Goal: Navigation & Orientation: Find specific page/section

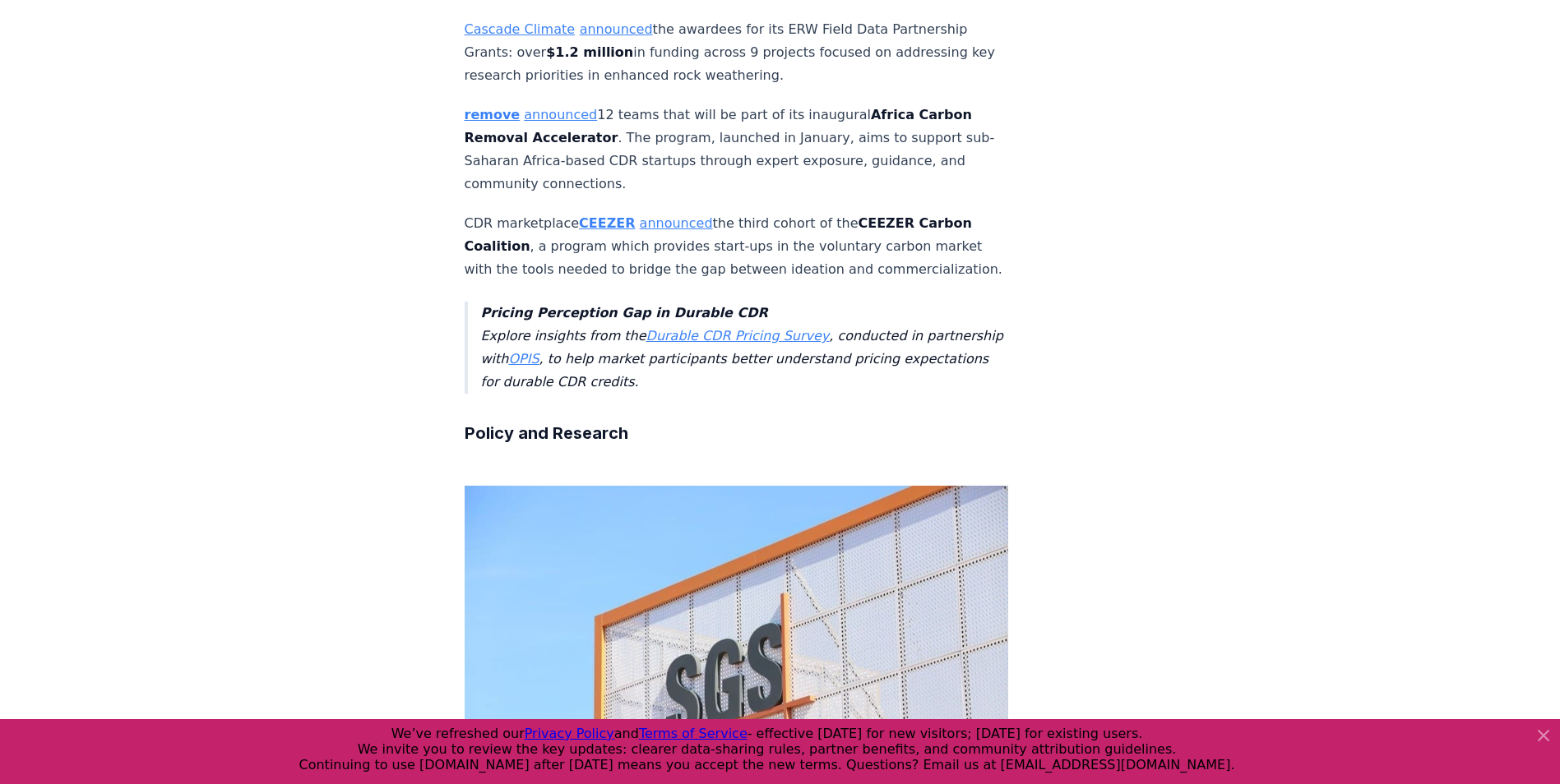
scroll to position [3278, 0]
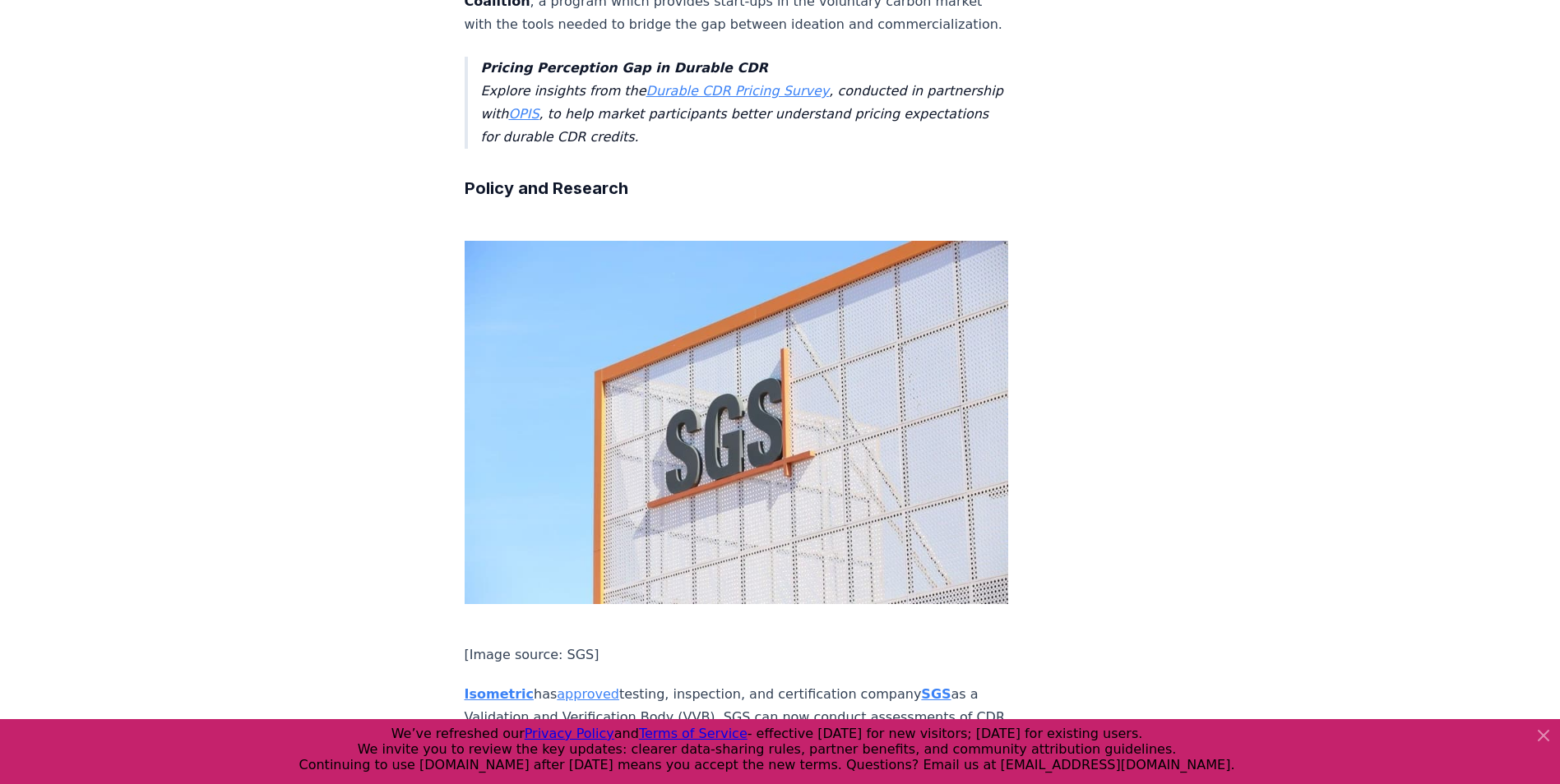
click at [1544, 740] on icon at bounding box center [1544, 735] width 20 height 20
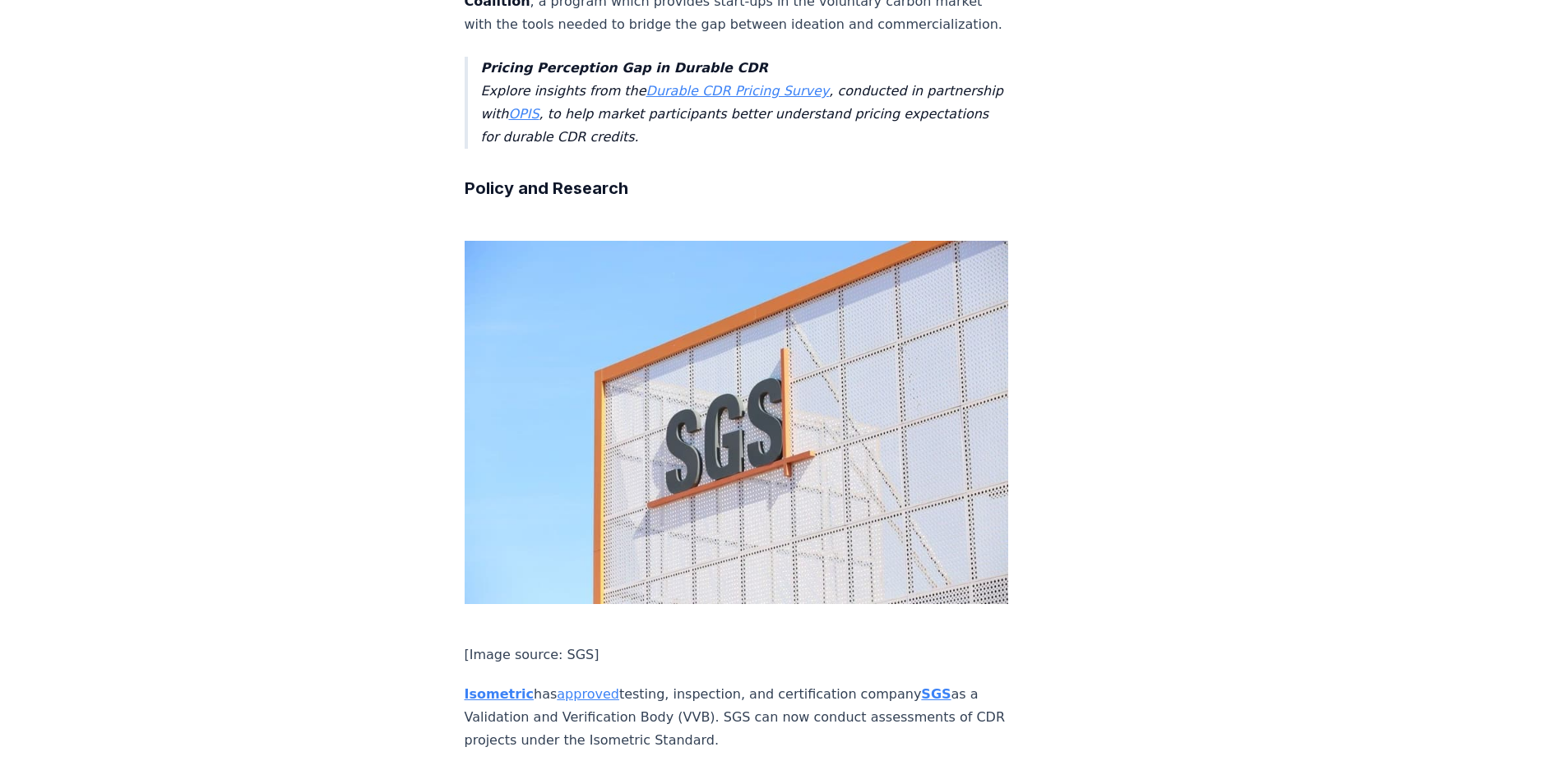
click at [1380, 493] on div "April 18, 2025 This Week in CDR - Week 16, 2025 We are back with another editio…" at bounding box center [780, 297] width 1560 height 7032
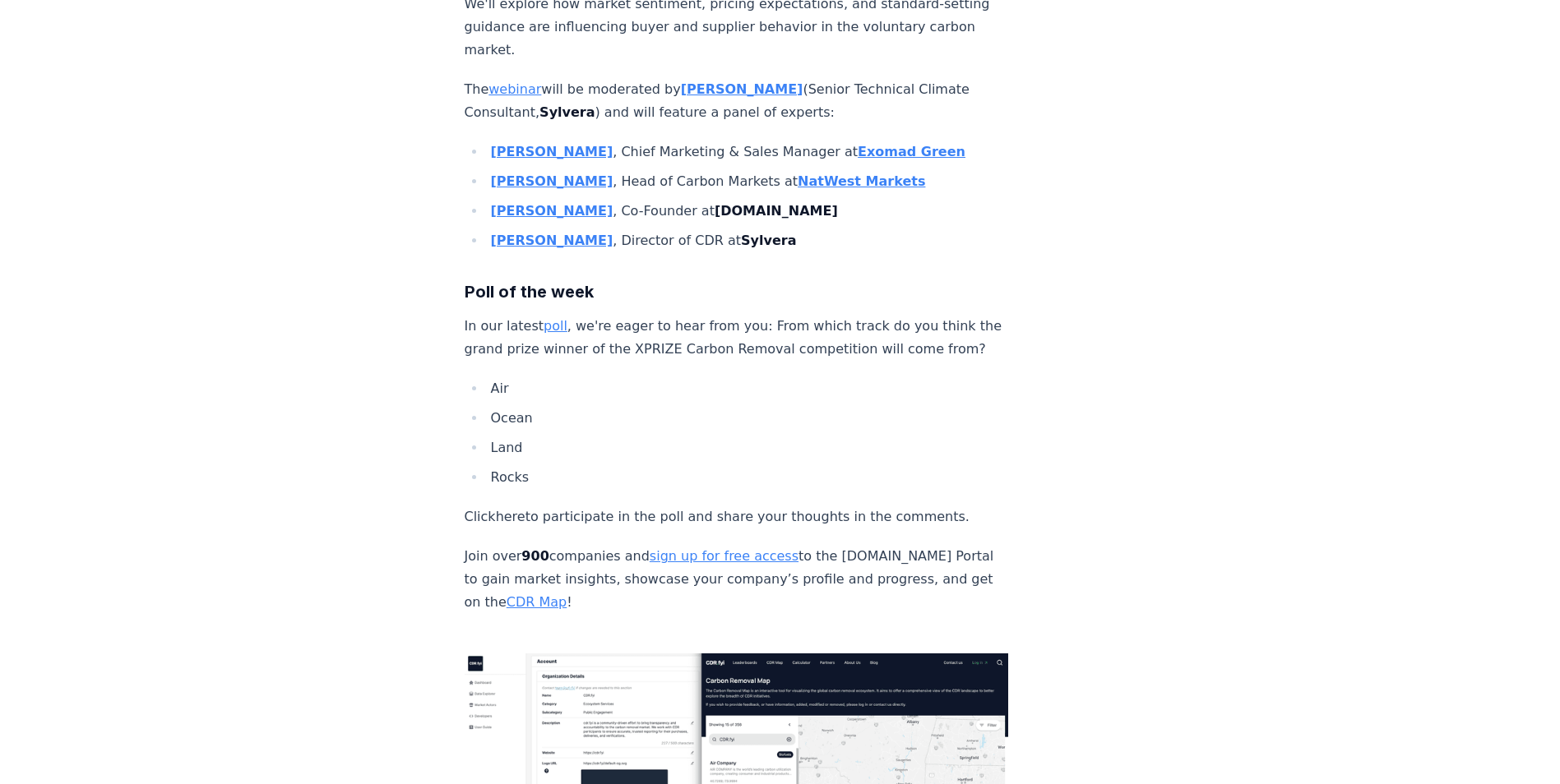
scroll to position [5776, 0]
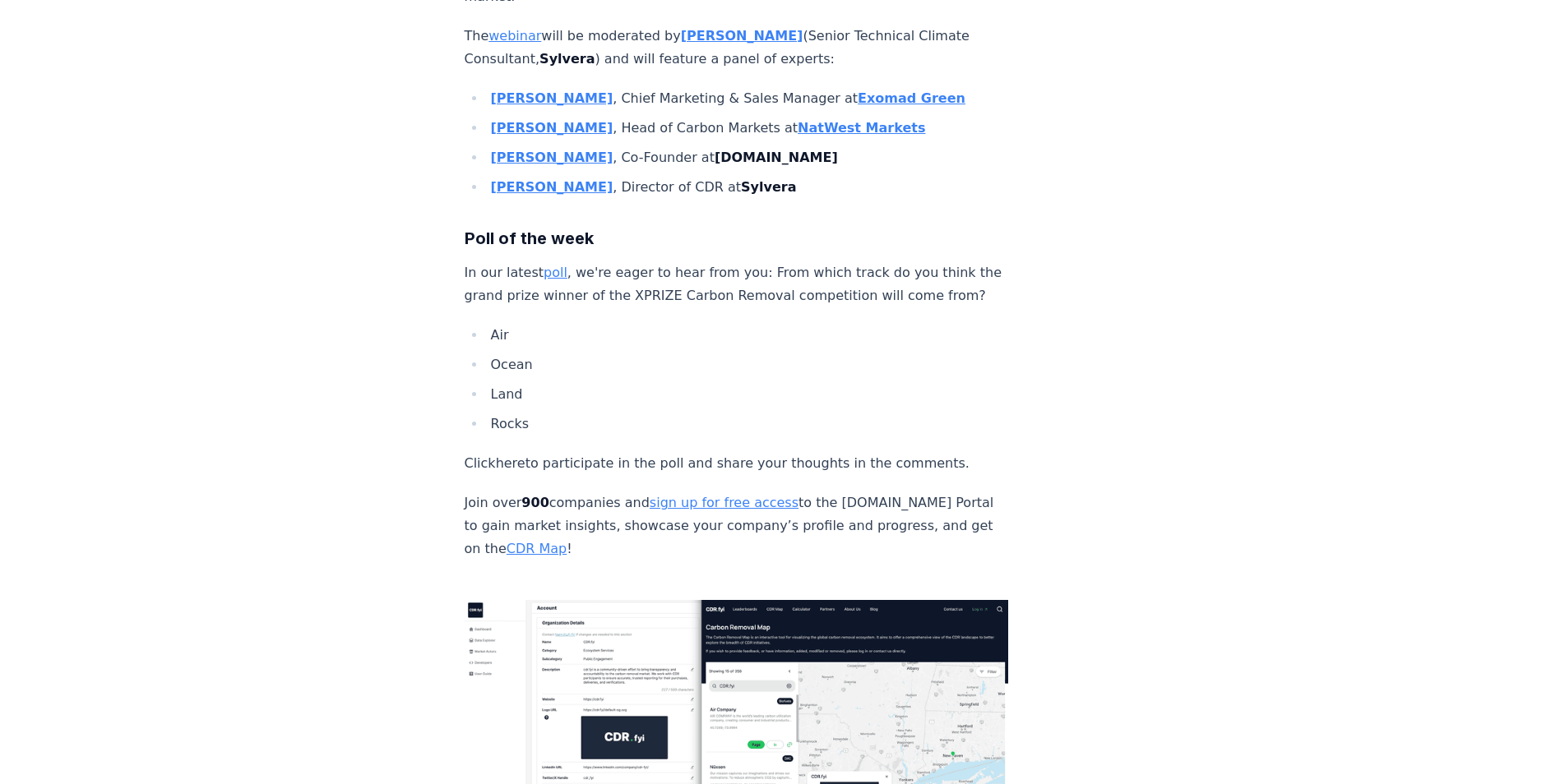
click at [797, 600] on img at bounding box center [737, 753] width 545 height 307
click at [537, 541] on link "CDR Map" at bounding box center [537, 549] width 60 height 16
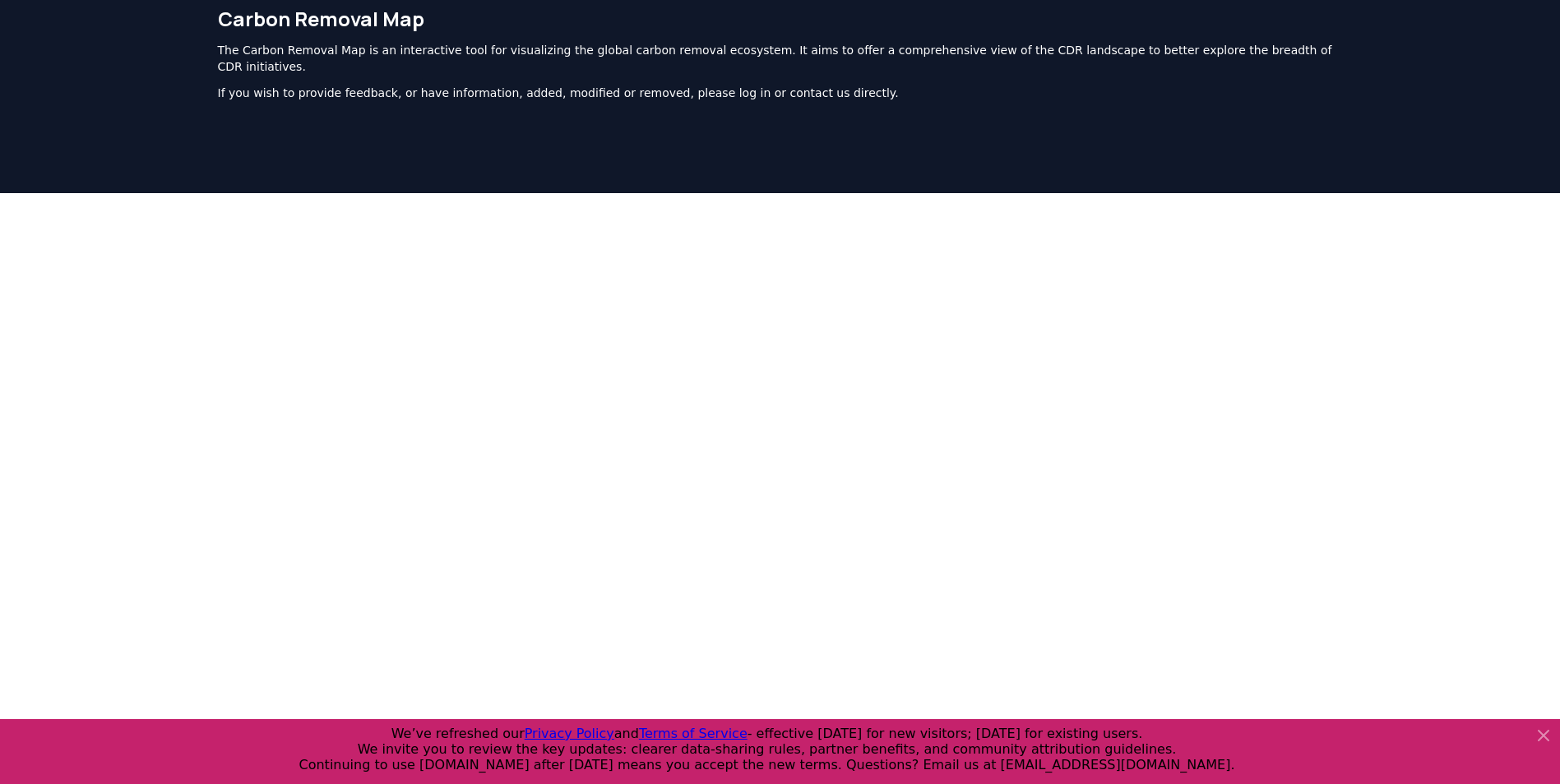
scroll to position [13, 0]
